Goal: Task Accomplishment & Management: Use online tool/utility

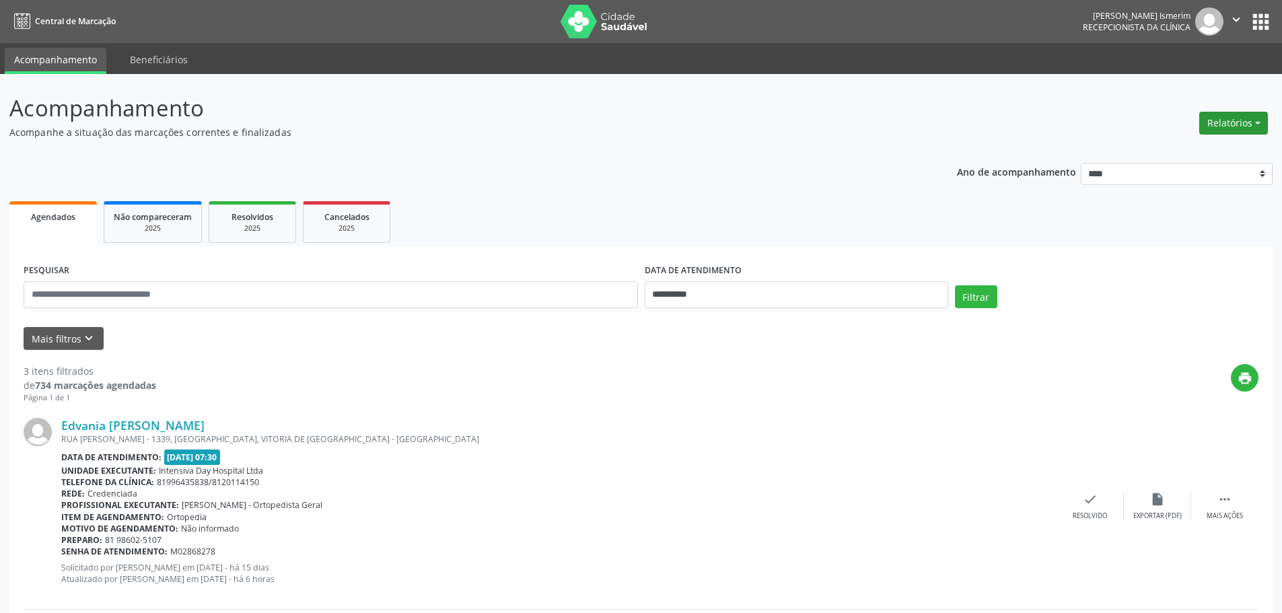
click at [1229, 120] on button "Relatórios" at bounding box center [1233, 123] width 69 height 23
click at [1171, 151] on link "Agendamentos" at bounding box center [1196, 152] width 145 height 19
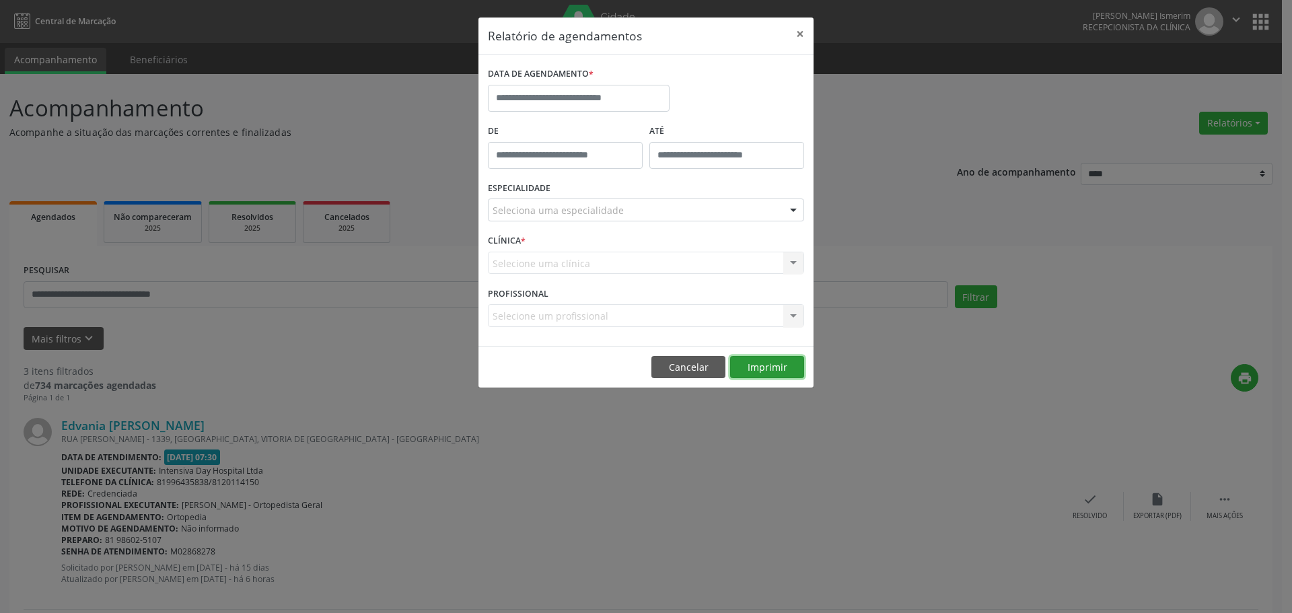
click at [746, 364] on button "Imprimir" at bounding box center [767, 367] width 74 height 23
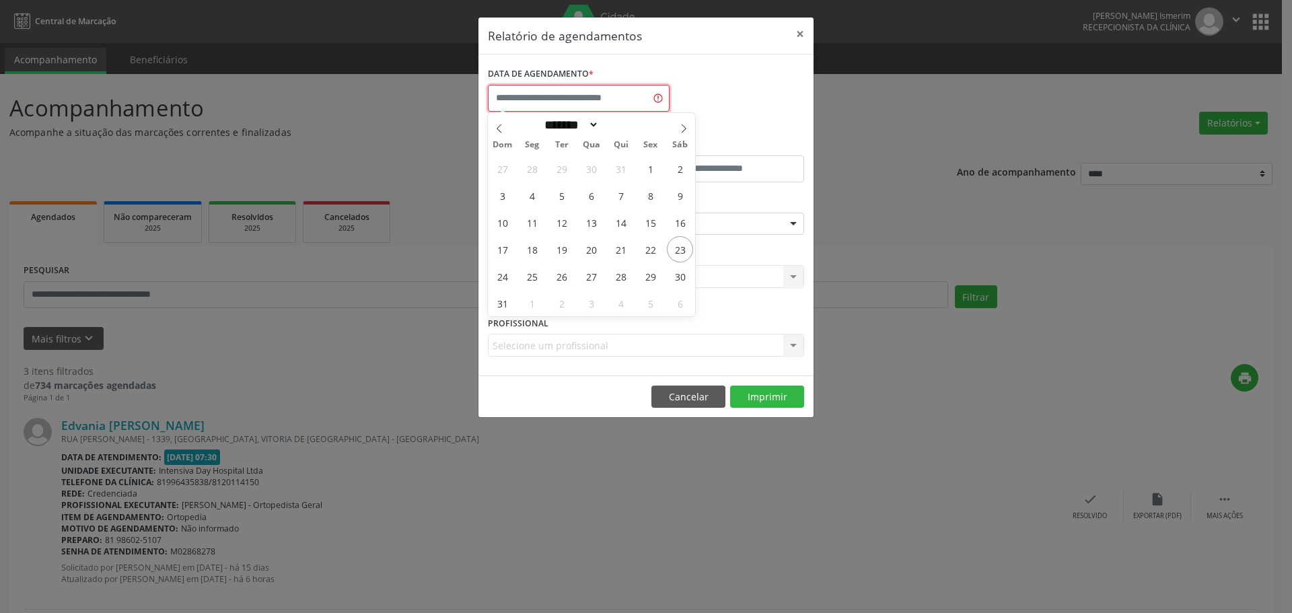
click at [603, 95] on input "text" at bounding box center [579, 98] width 182 height 27
click at [529, 275] on span "25" at bounding box center [532, 276] width 26 height 26
type input "**********"
click at [529, 275] on span "25" at bounding box center [532, 276] width 26 height 26
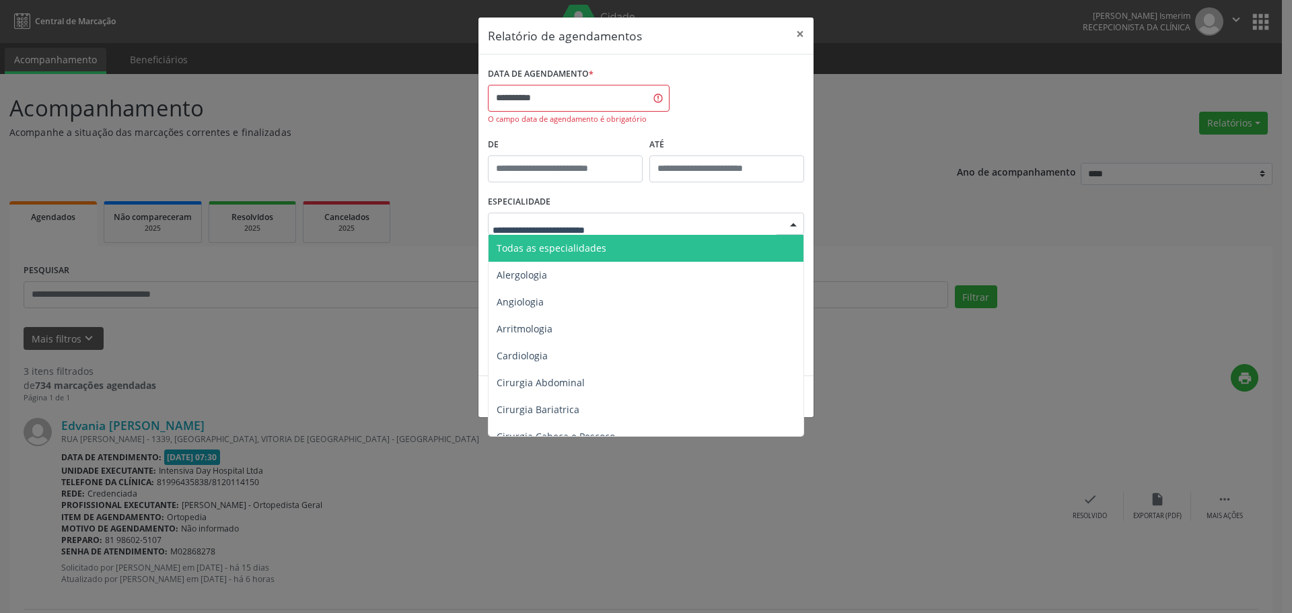
click at [607, 248] on span "Todas as especialidades" at bounding box center [647, 248] width 317 height 27
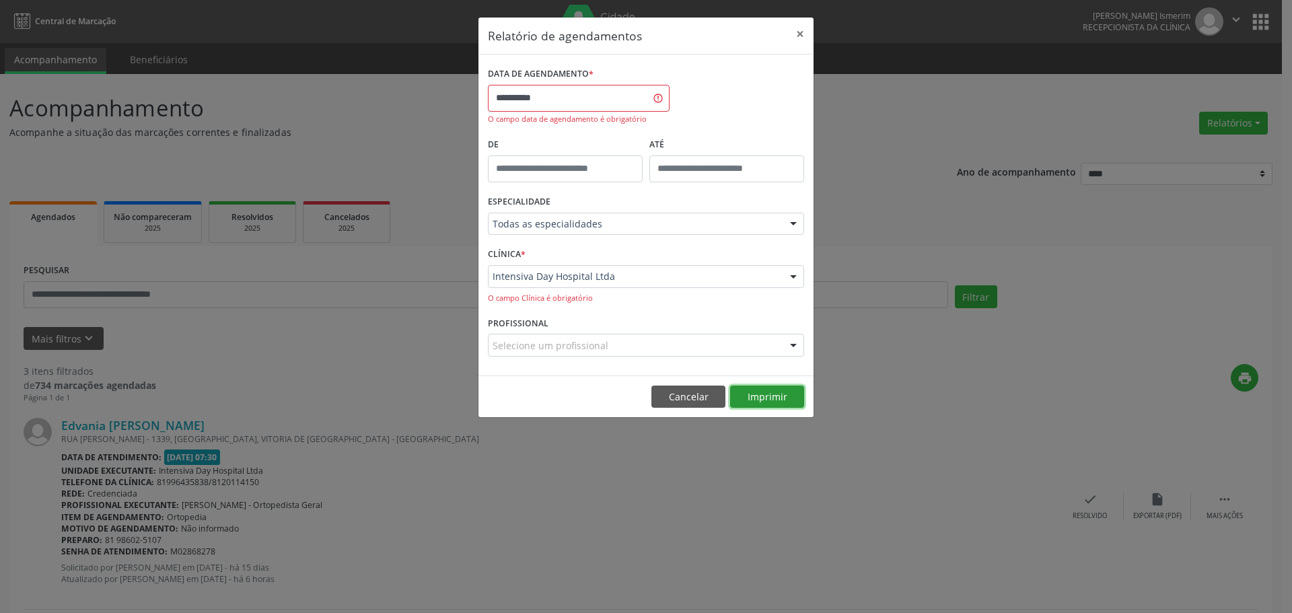
click at [765, 391] on button "Imprimir" at bounding box center [767, 397] width 74 height 23
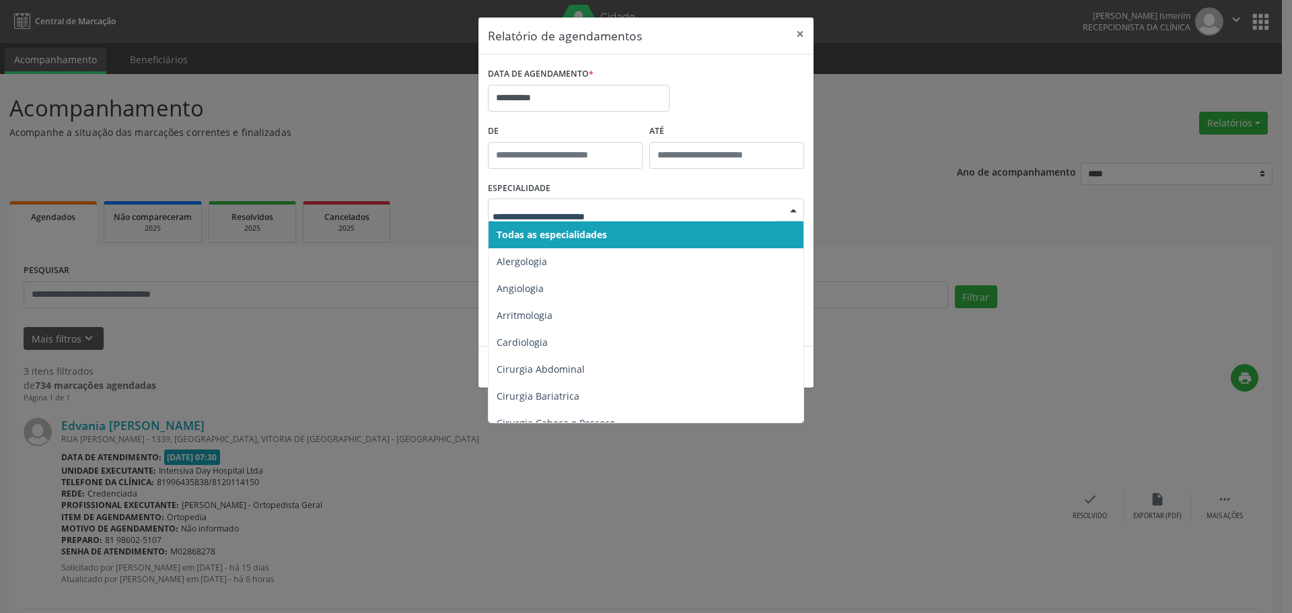
click at [567, 210] on input "text" at bounding box center [635, 216] width 284 height 27
click at [598, 228] on span "Todas as especialidades" at bounding box center [552, 234] width 110 height 13
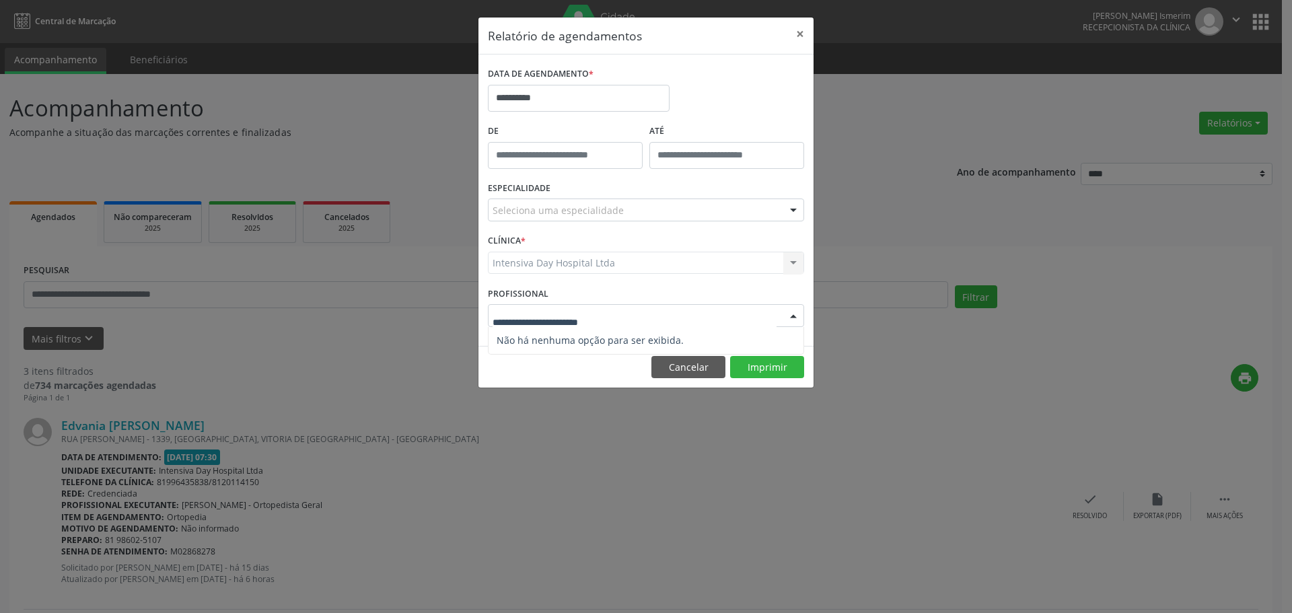
click at [573, 316] on input "text" at bounding box center [635, 322] width 284 height 27
click at [763, 366] on button "Imprimir" at bounding box center [767, 367] width 74 height 23
click at [662, 361] on button "Cancelar" at bounding box center [688, 367] width 74 height 23
